Goal: Task Accomplishment & Management: Use online tool/utility

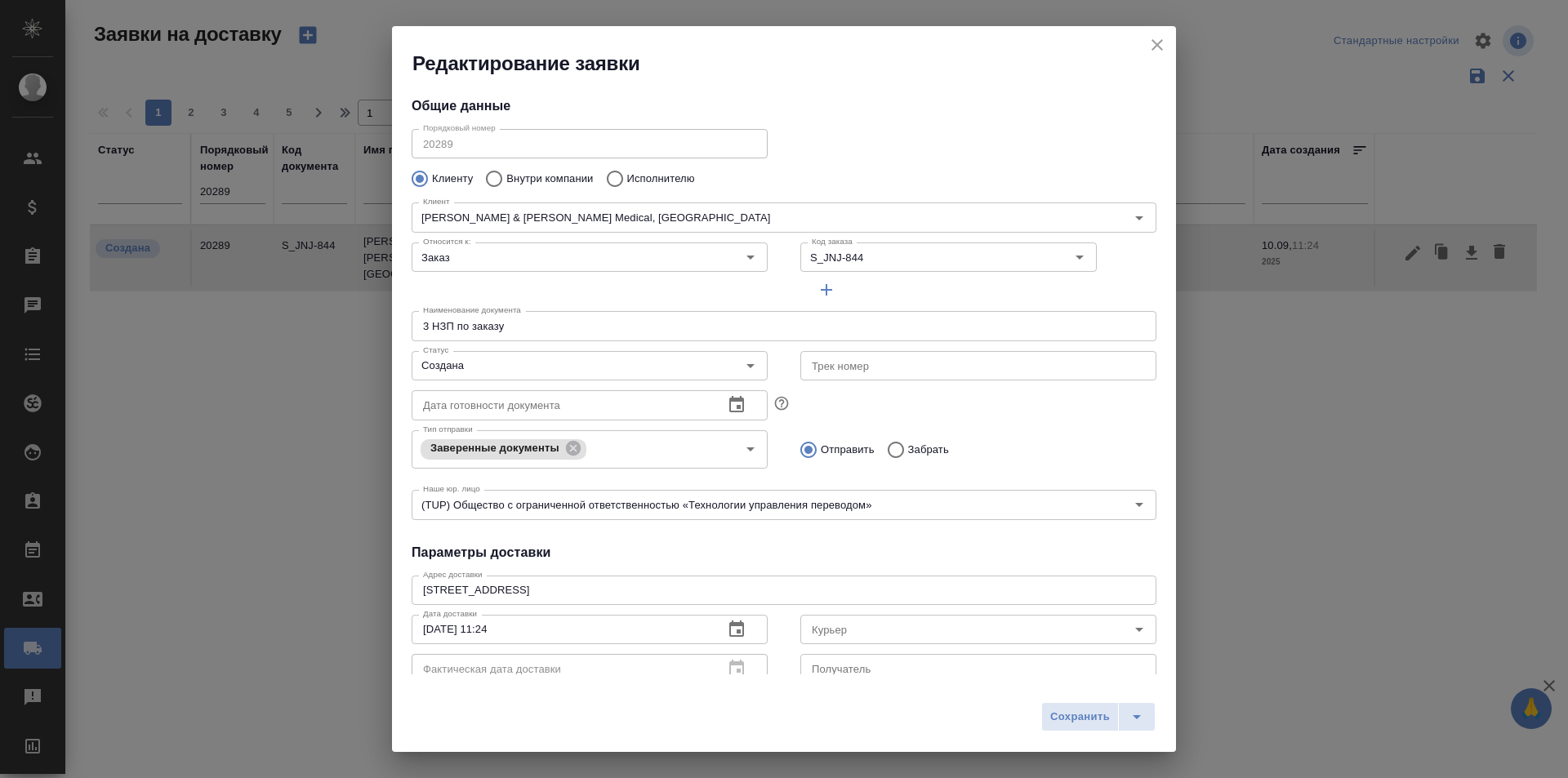
scroll to position [59, 0]
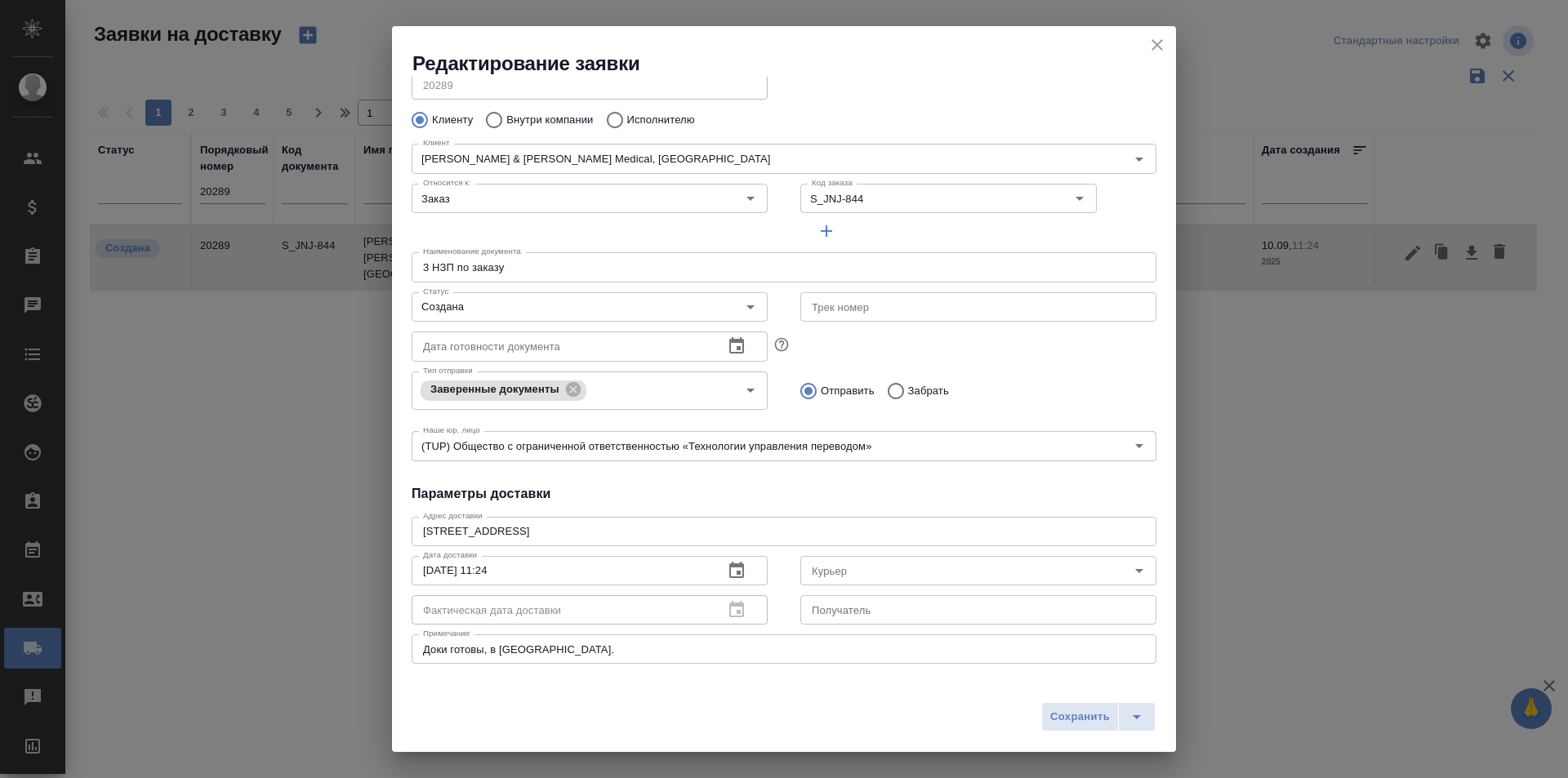
click at [1156, 43] on icon "close" at bounding box center [1156, 44] width 11 height 11
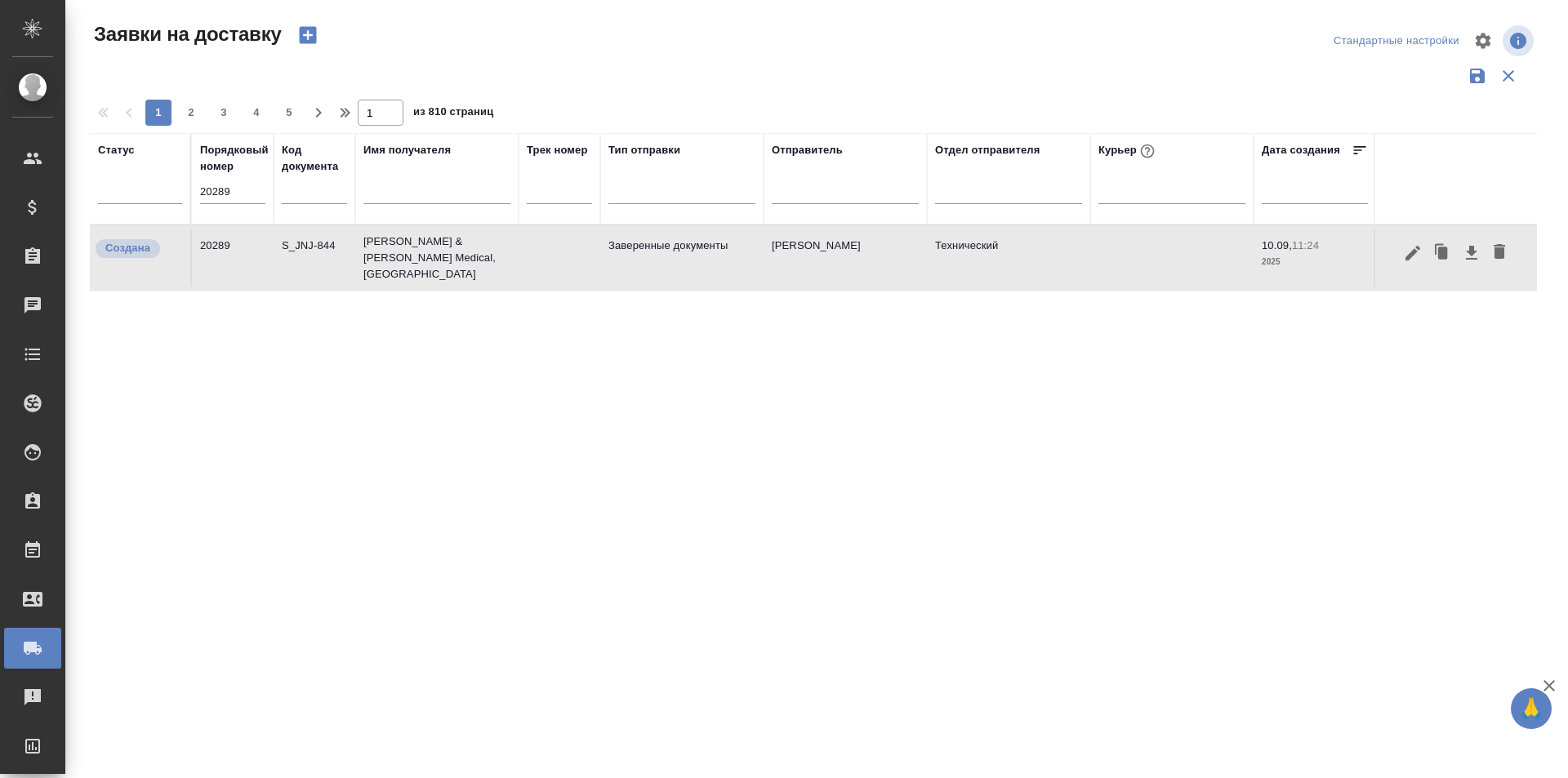
click at [232, 189] on input "20289" at bounding box center [232, 192] width 65 height 23
paste input "92"
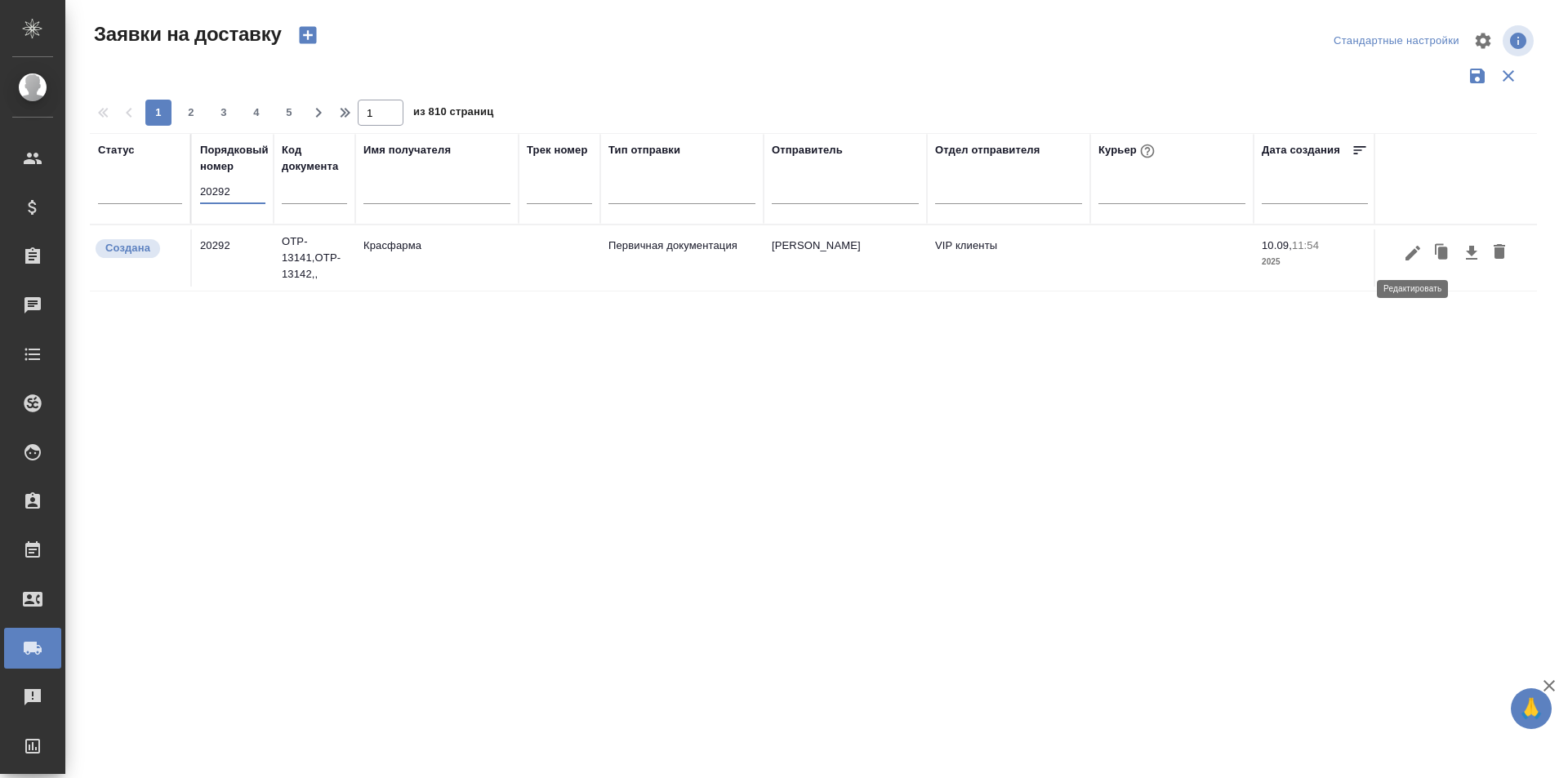
type input "20292"
click at [1406, 260] on icon "button" at bounding box center [1412, 252] width 14 height 14
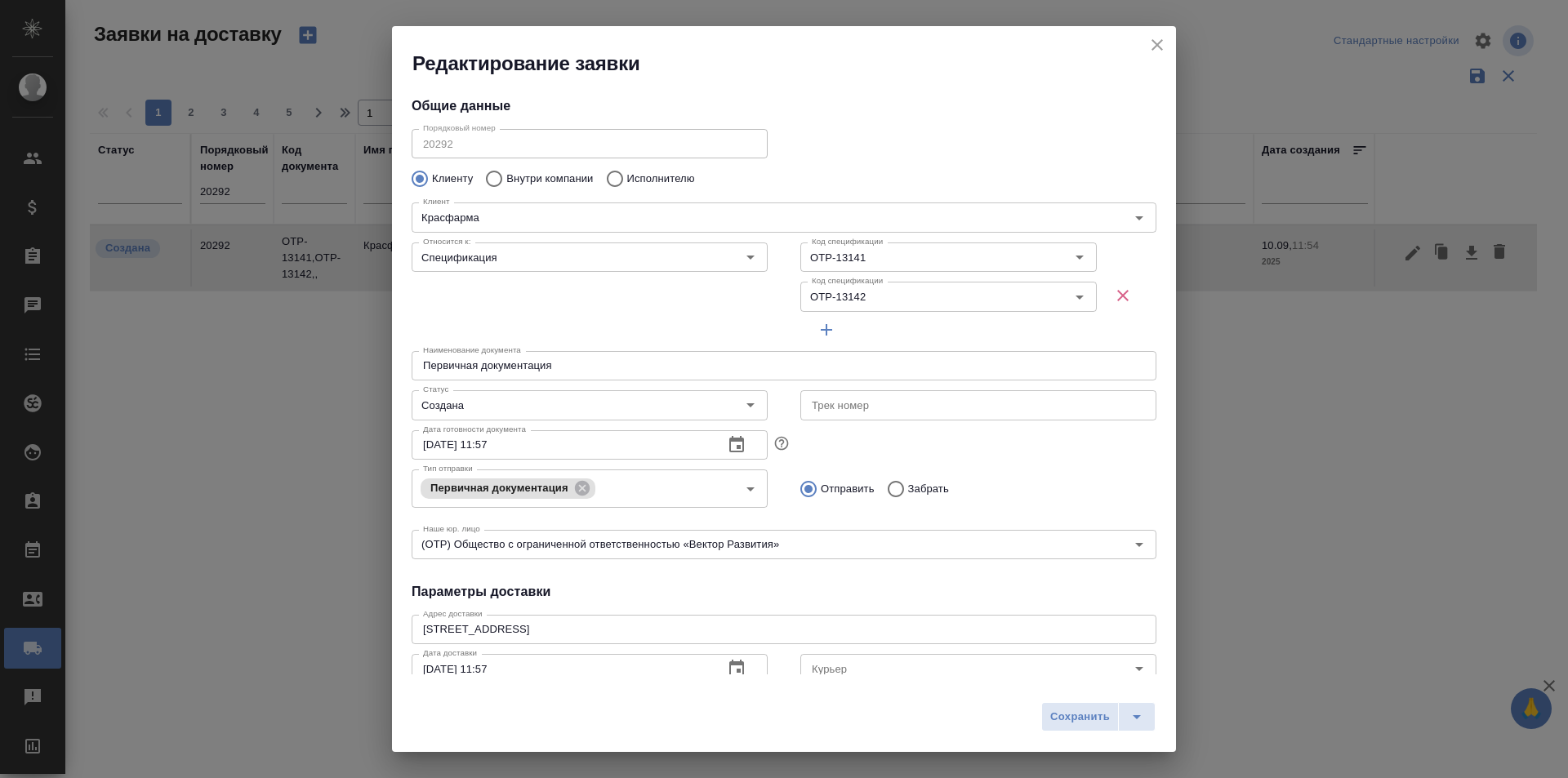
type input "[PERSON_NAME]"
type input "[PHONE_NUMBER]"
type input "[PERSON_NAME]"
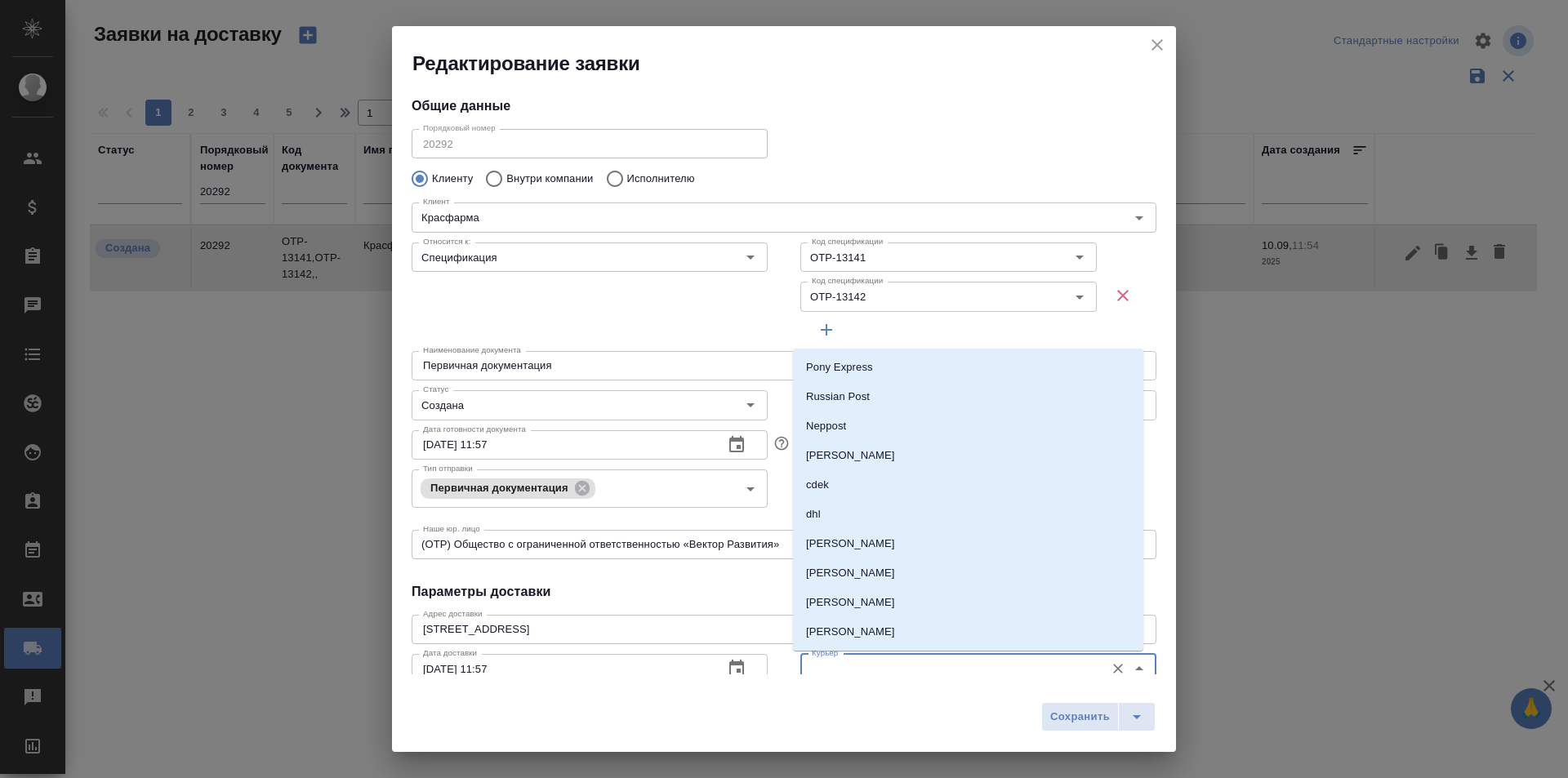
click at [876, 663] on input "Курьер" at bounding box center [951, 669] width 292 height 20
click at [871, 550] on p "[PERSON_NAME]" at bounding box center [850, 543] width 89 height 16
type input "[PERSON_NAME]"
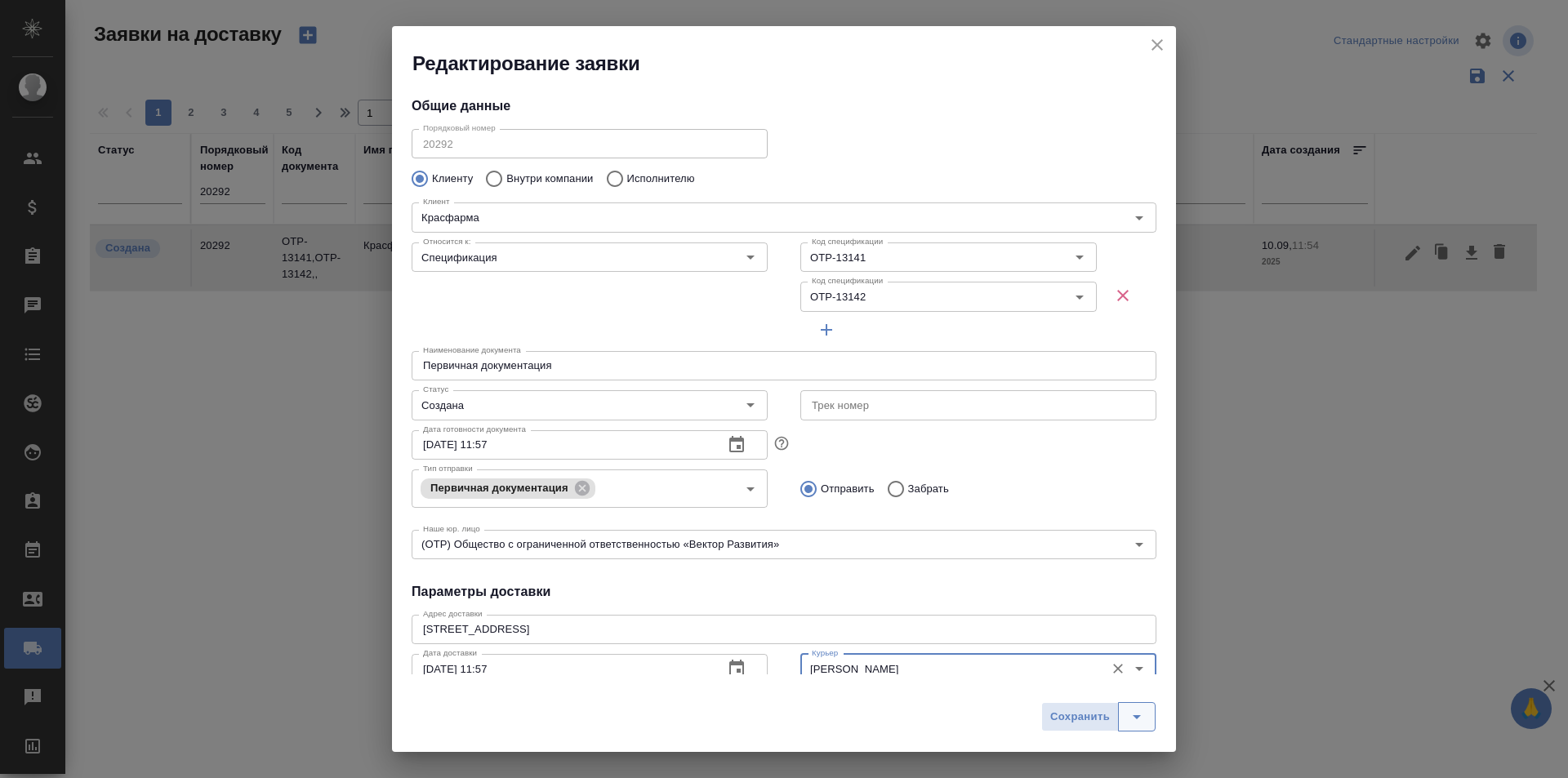
click at [1152, 715] on button "split button" at bounding box center [1136, 717] width 37 height 30
click at [1140, 684] on li "Сохранить и скачать" at bounding box center [1101, 682] width 131 height 26
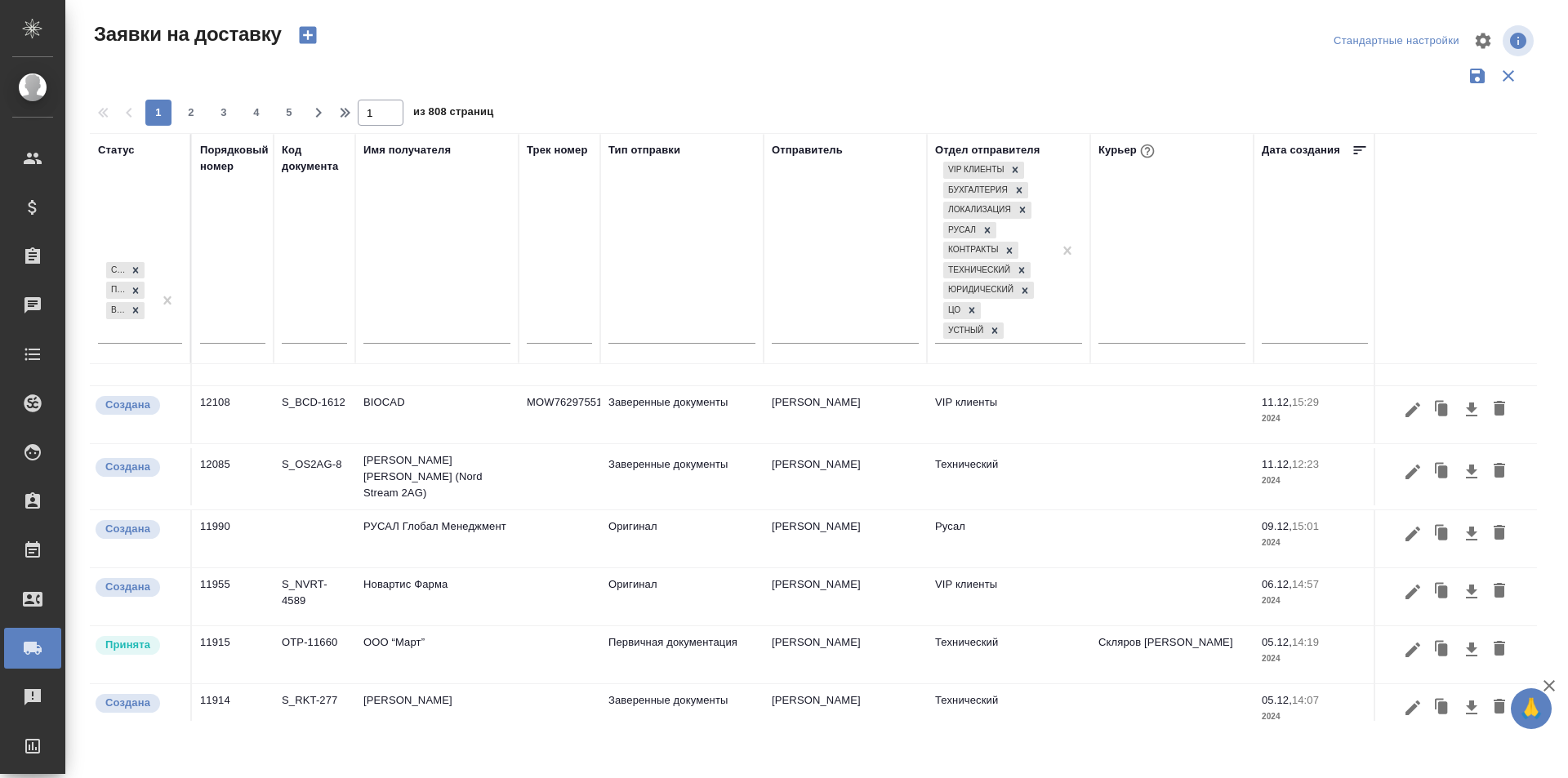
scroll to position [779, 0]
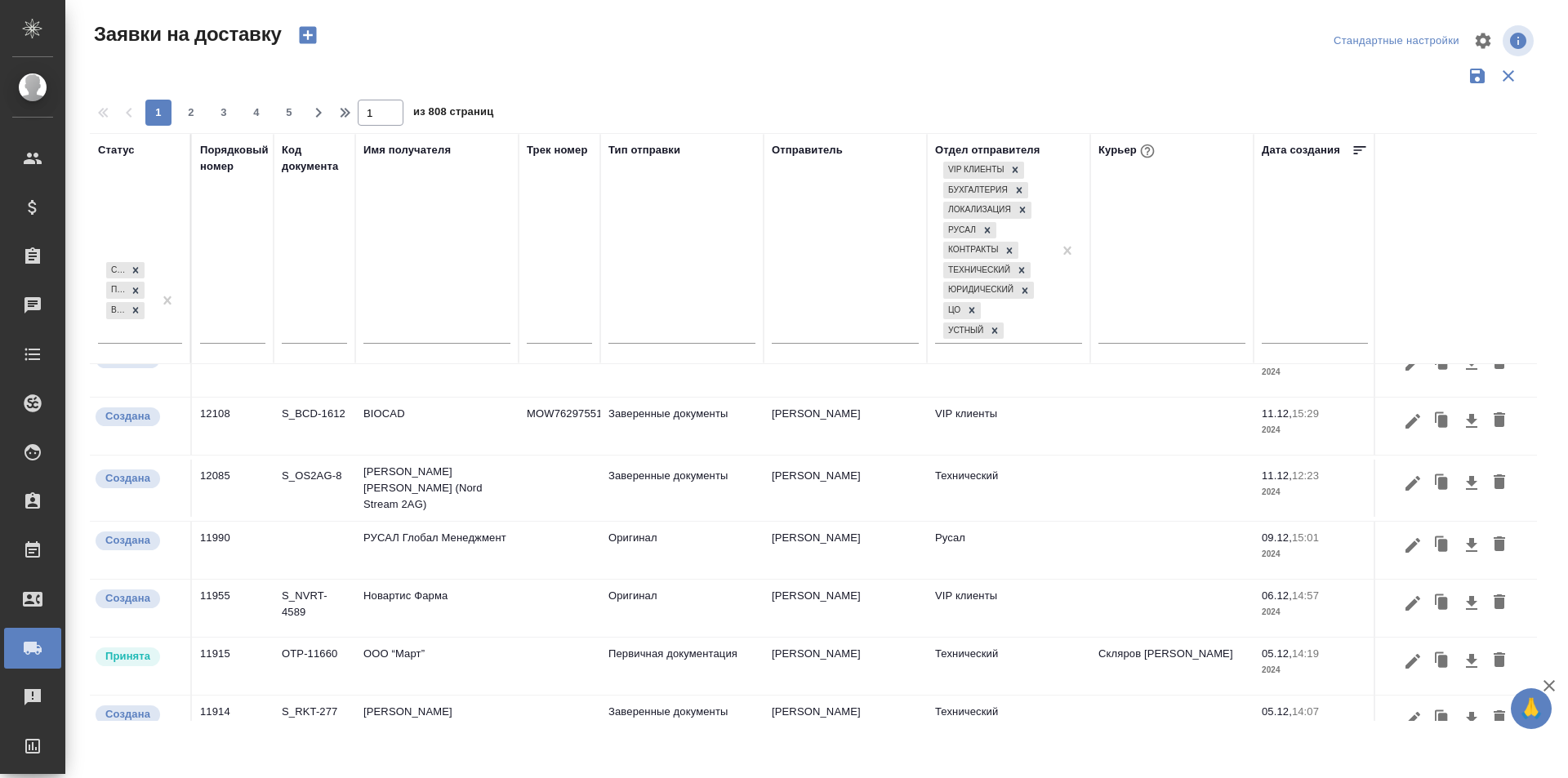
click at [1313, 316] on div at bounding box center [1314, 330] width 106 height 27
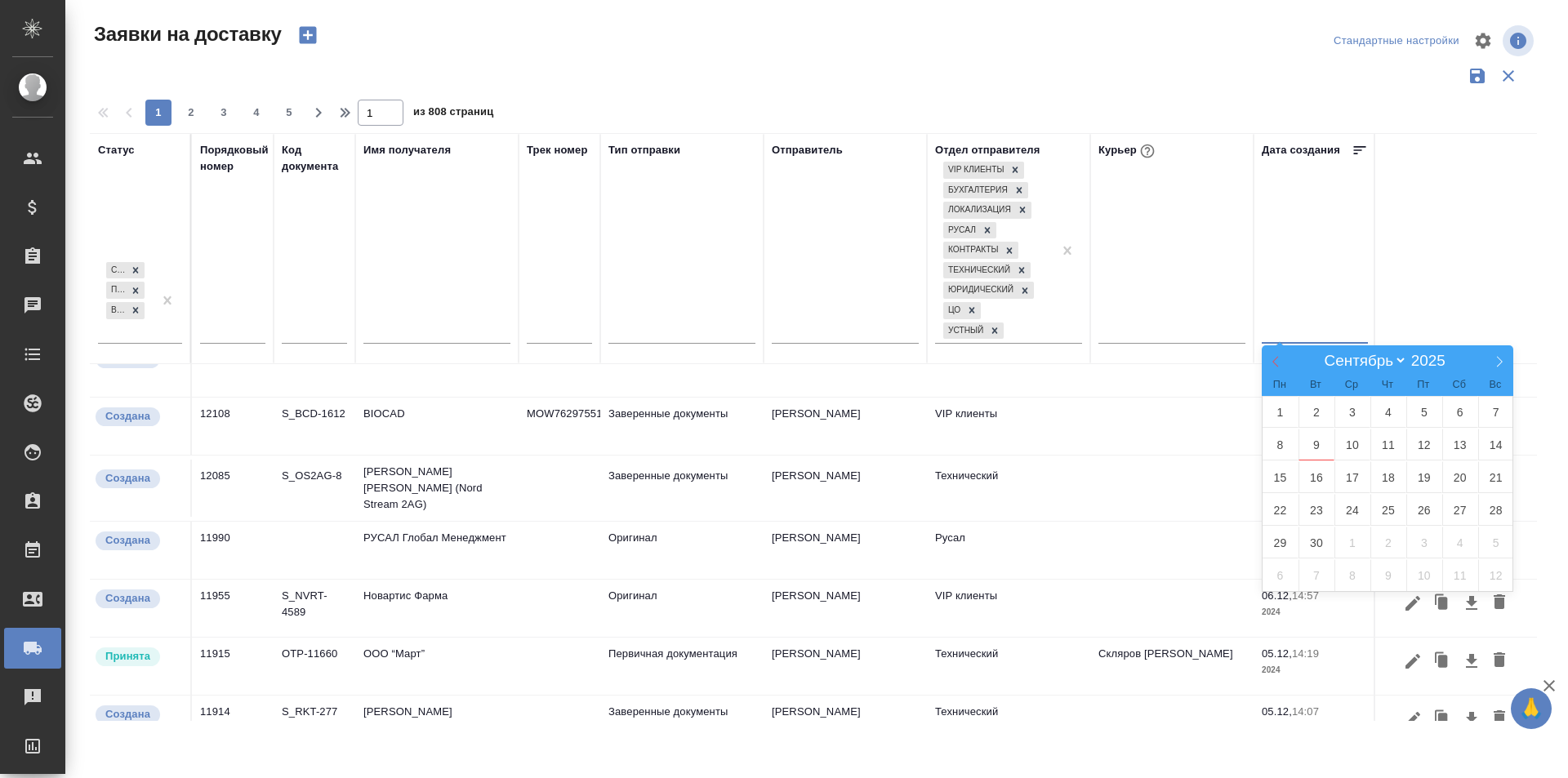
click at [1273, 356] on icon at bounding box center [1275, 361] width 11 height 11
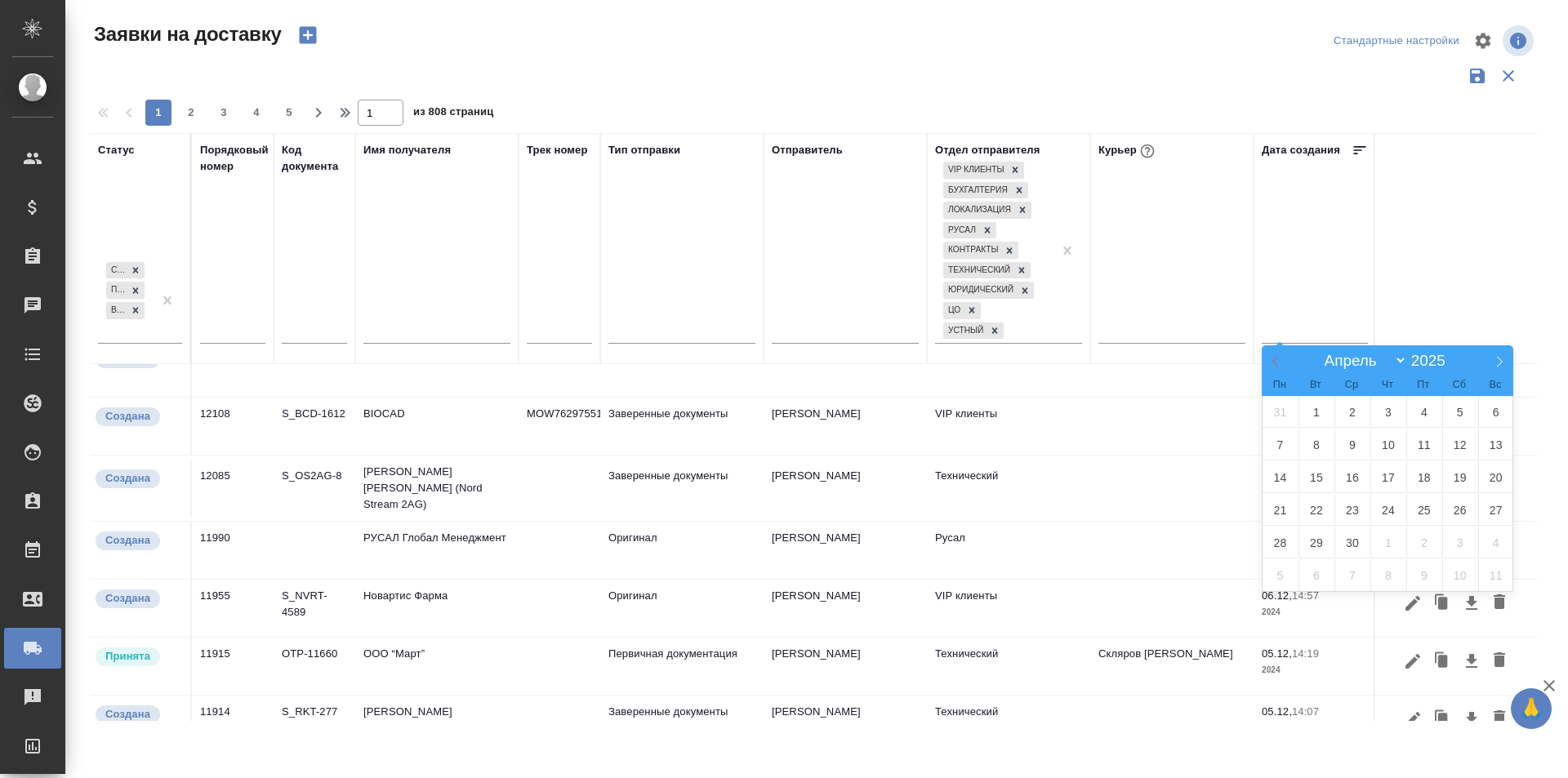
click at [1273, 356] on icon at bounding box center [1275, 361] width 11 height 11
select select "0"
click at [1273, 356] on icon at bounding box center [1275, 361] width 11 height 11
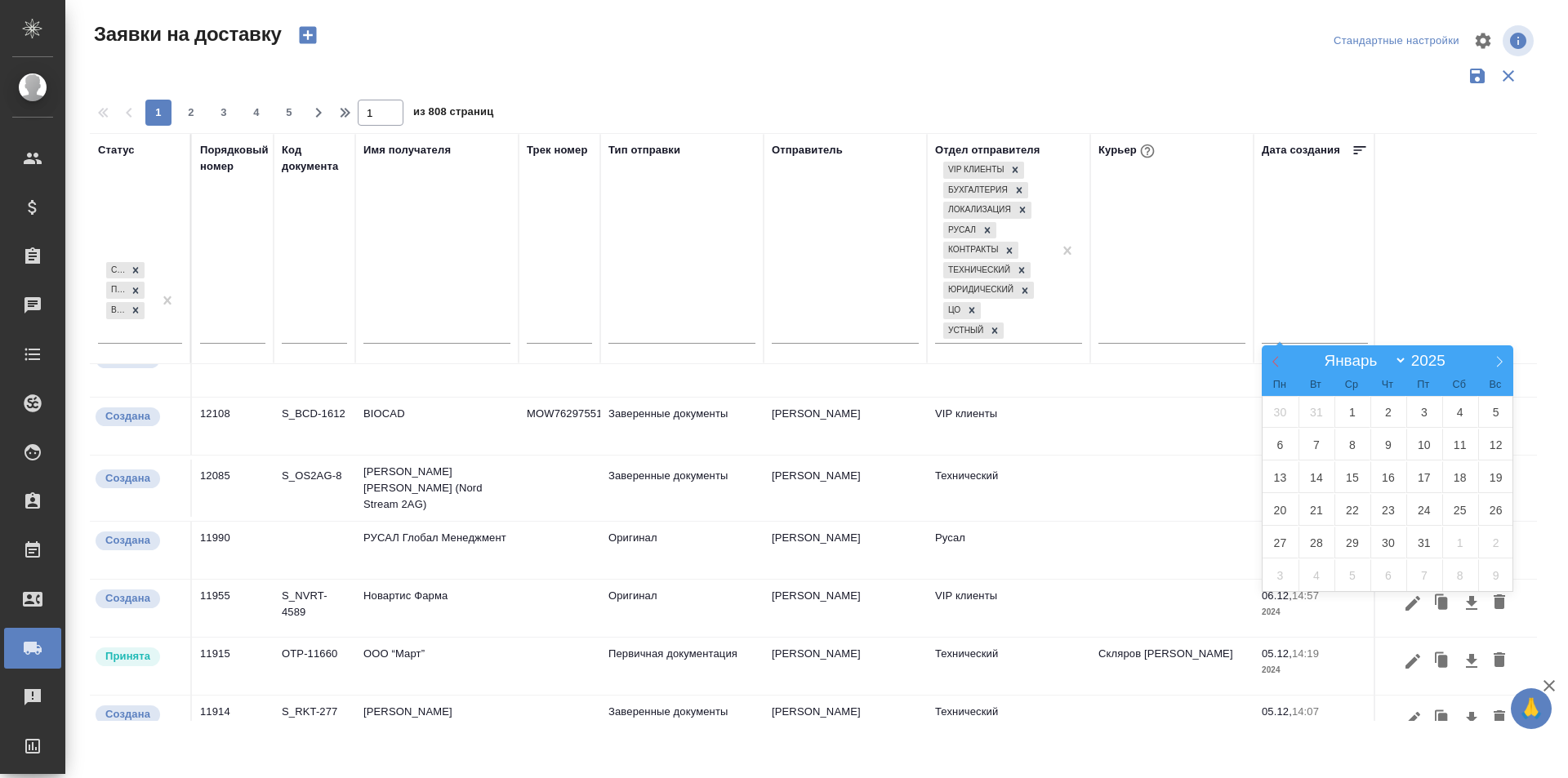
type input "2024"
select select "11"
click at [1501, 365] on icon at bounding box center [1498, 361] width 11 height 11
type input "2025"
select select "0"
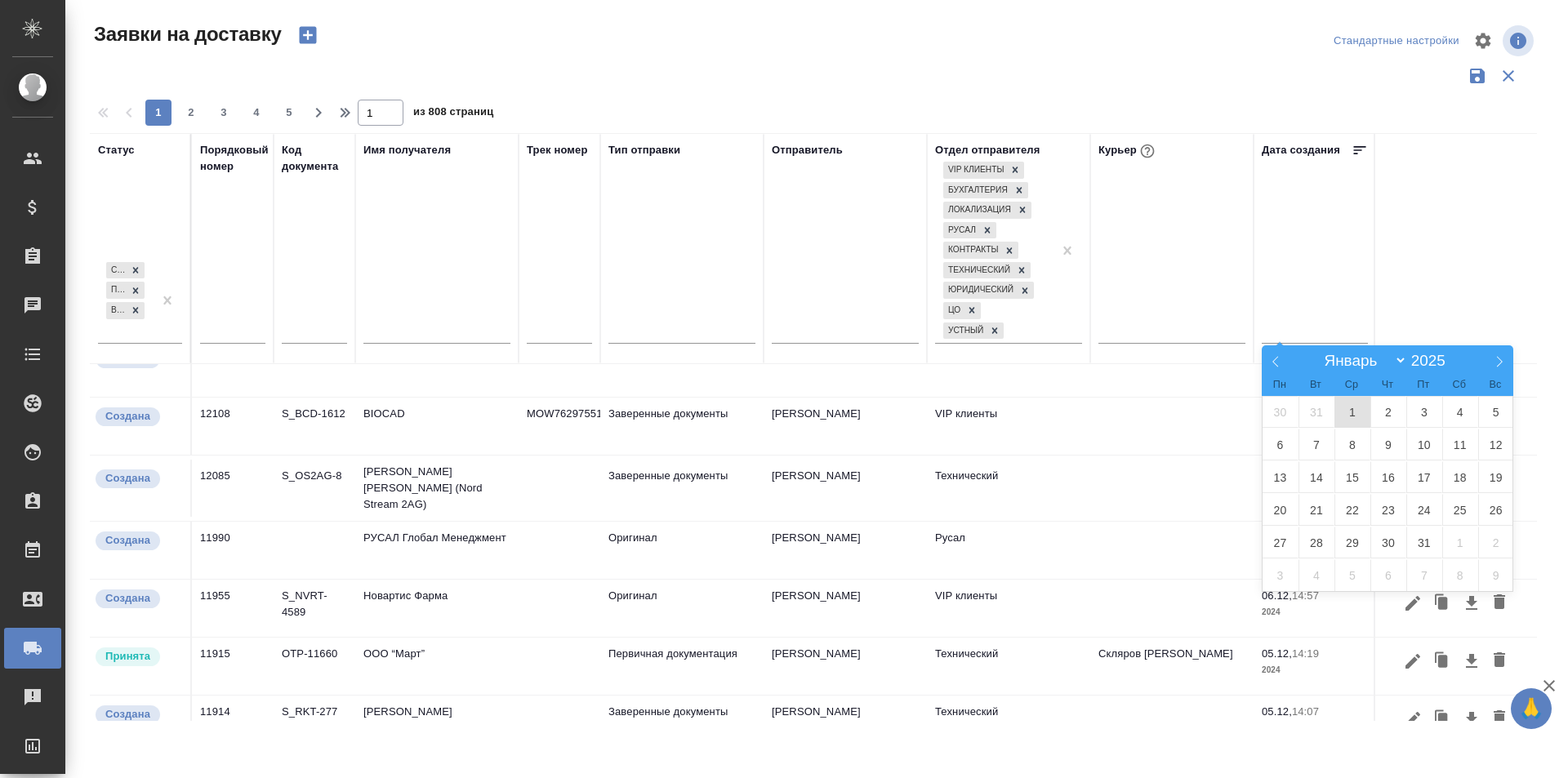
click at [1340, 414] on span "1" at bounding box center [1352, 412] width 36 height 32
type div "2024-12-31T21:00:00.000Z"
click at [1491, 359] on span at bounding box center [1499, 359] width 28 height 28
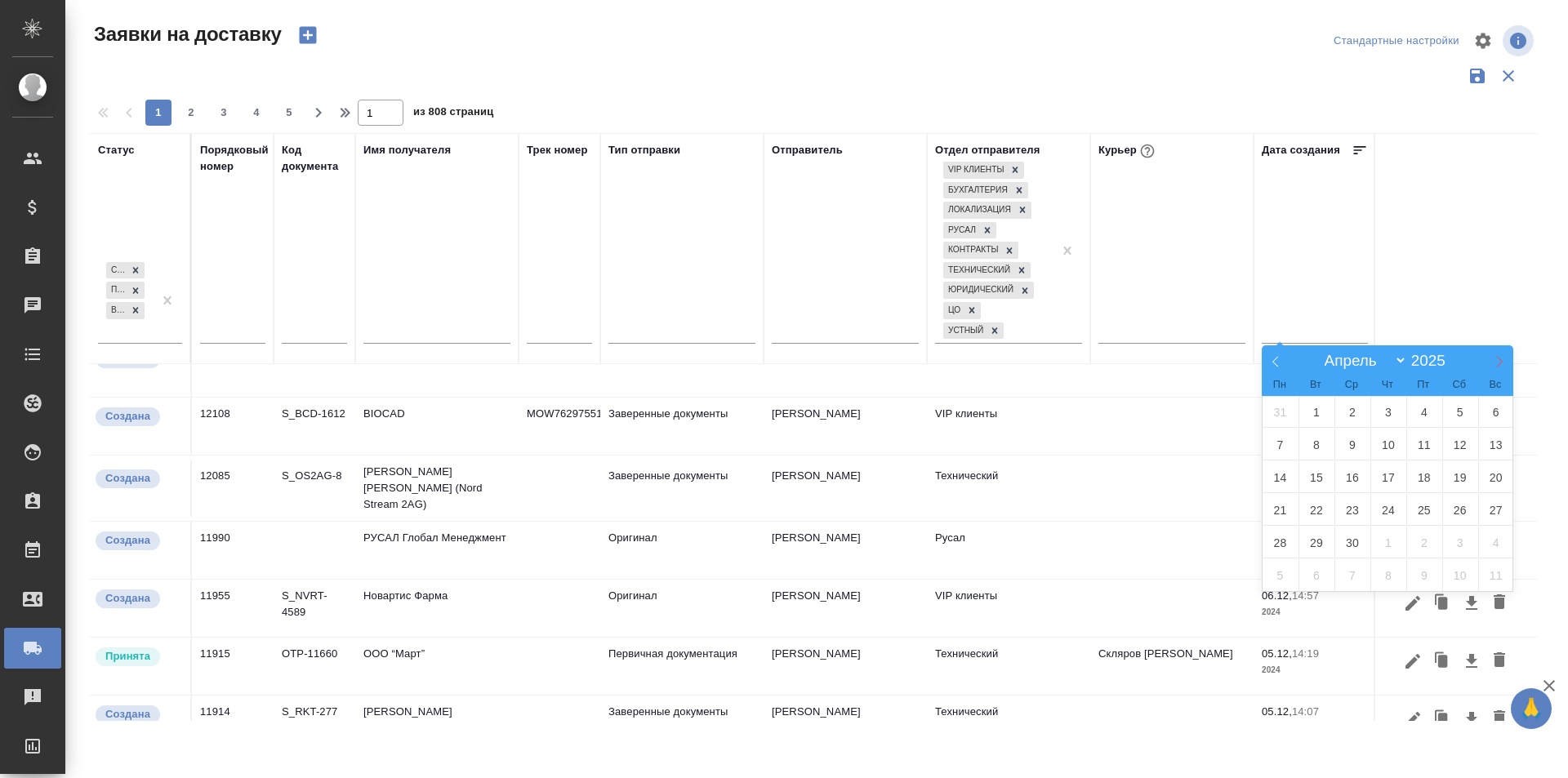
click at [1491, 359] on span at bounding box center [1499, 359] width 28 height 28
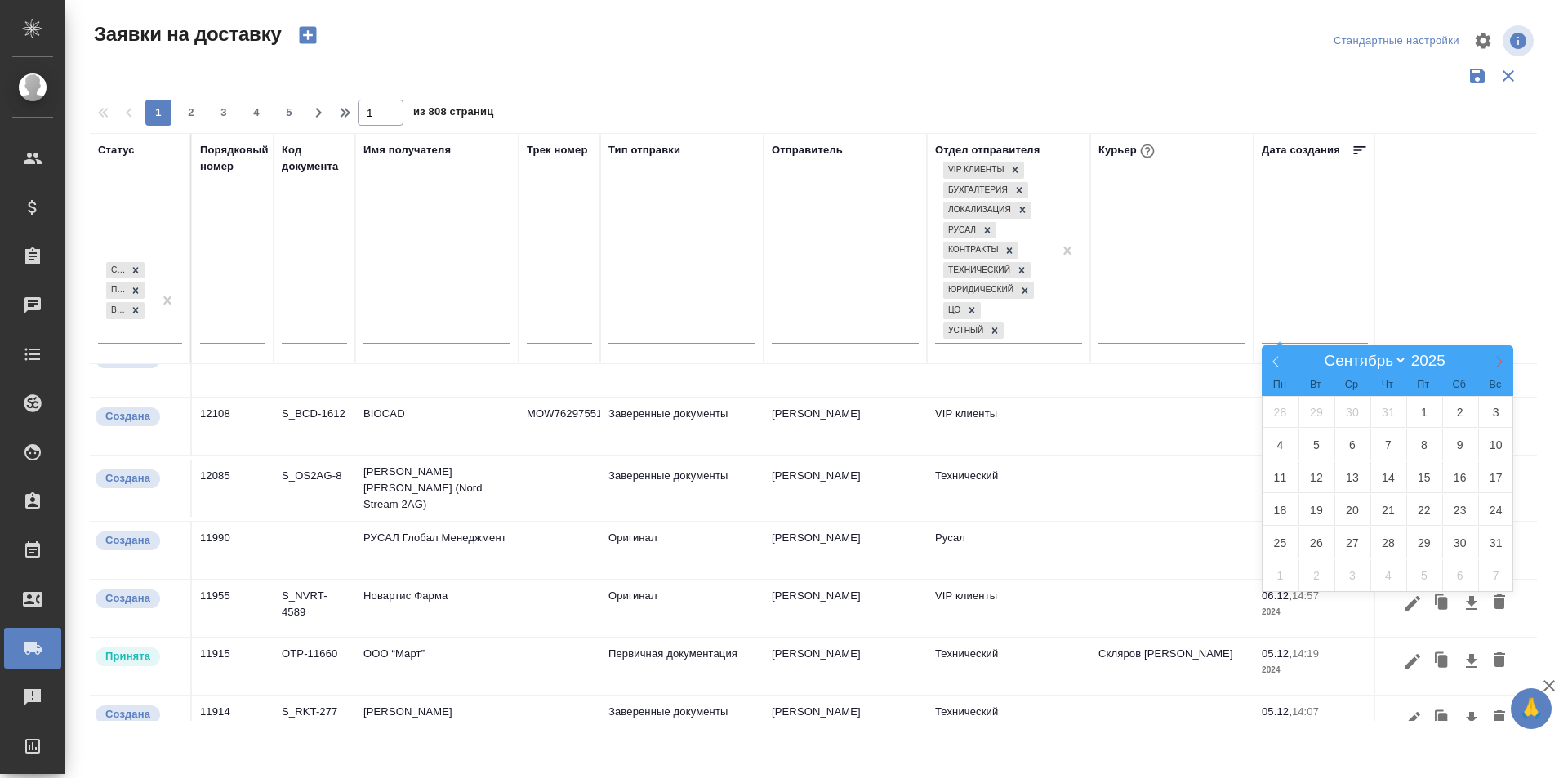
click at [1491, 359] on span at bounding box center [1499, 359] width 28 height 28
click at [1263, 363] on span at bounding box center [1275, 359] width 28 height 28
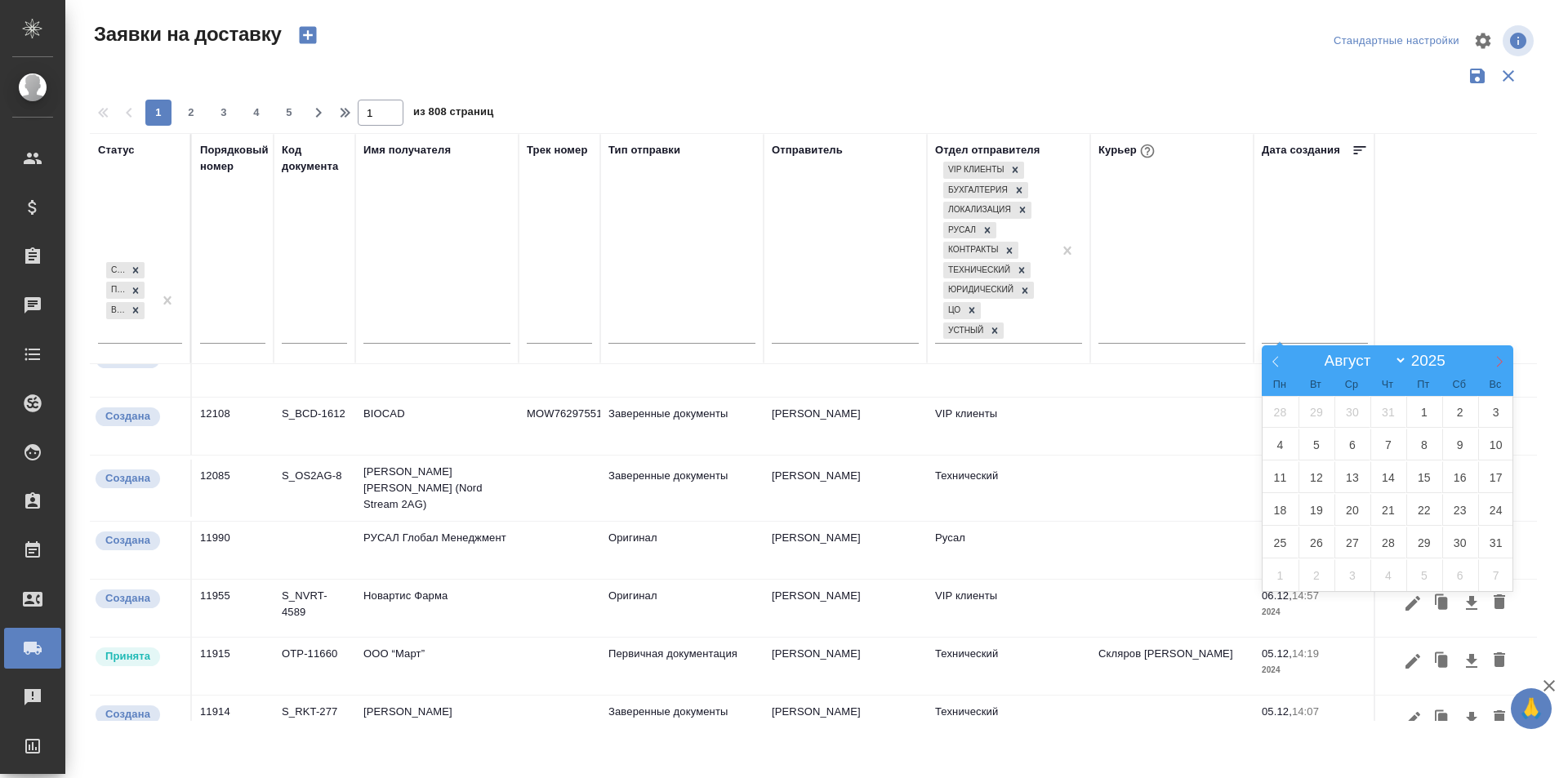
click at [1500, 362] on icon at bounding box center [1498, 361] width 11 height 11
select select "8"
click at [1327, 445] on span "9" at bounding box center [1316, 445] width 36 height 32
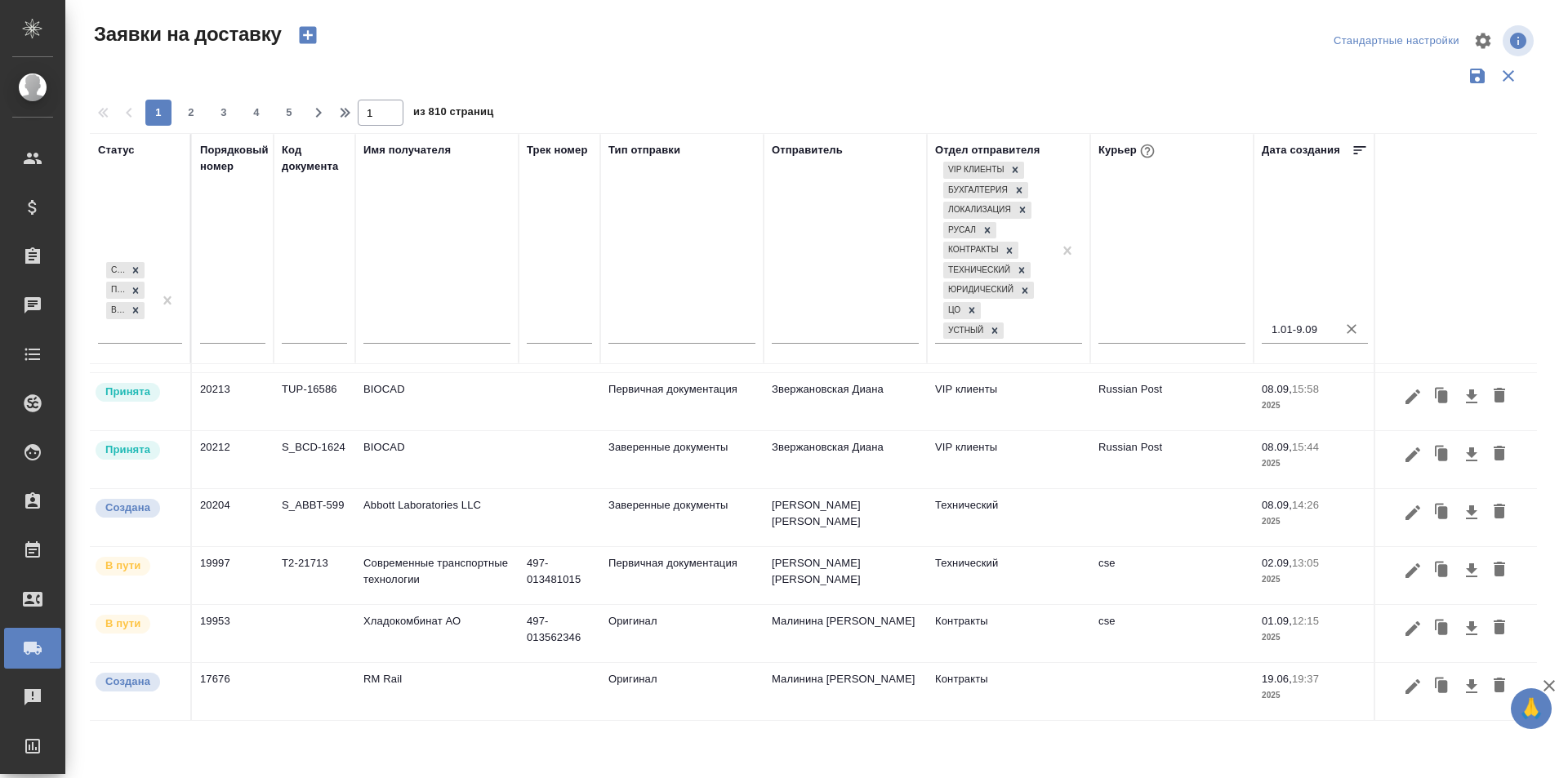
scroll to position [62, 0]
